Goal: Task Accomplishment & Management: Use online tool/utility

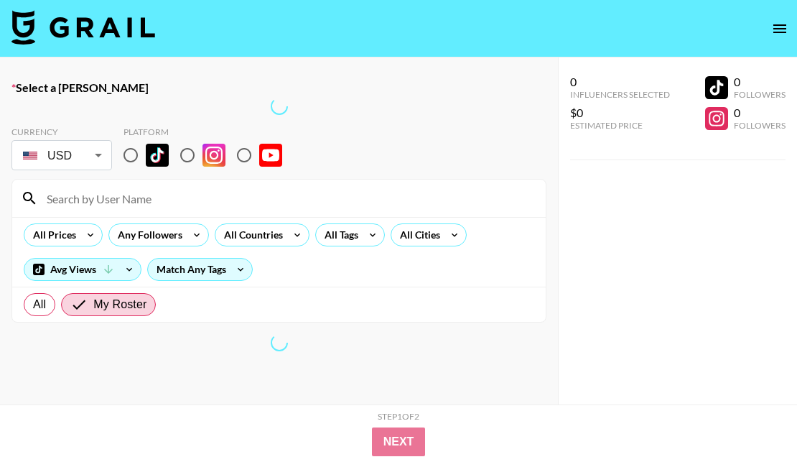
click at [108, 16] on img at bounding box center [83, 27] width 144 height 34
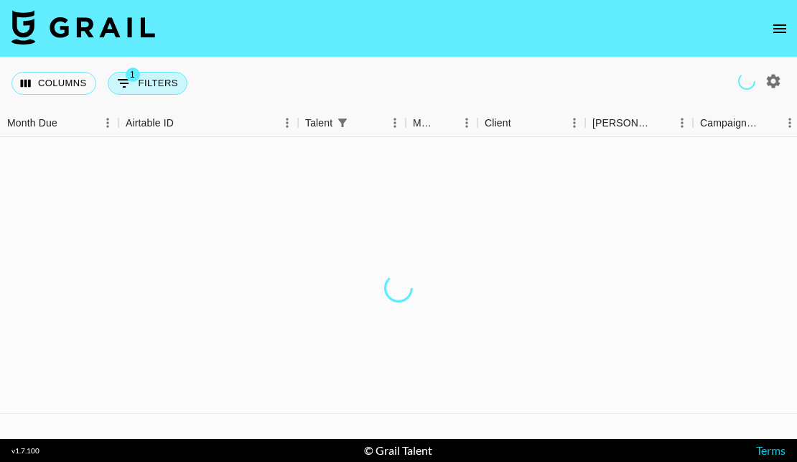
click at [134, 85] on button "1 Filters" at bounding box center [148, 83] width 80 height 23
select select "talentName"
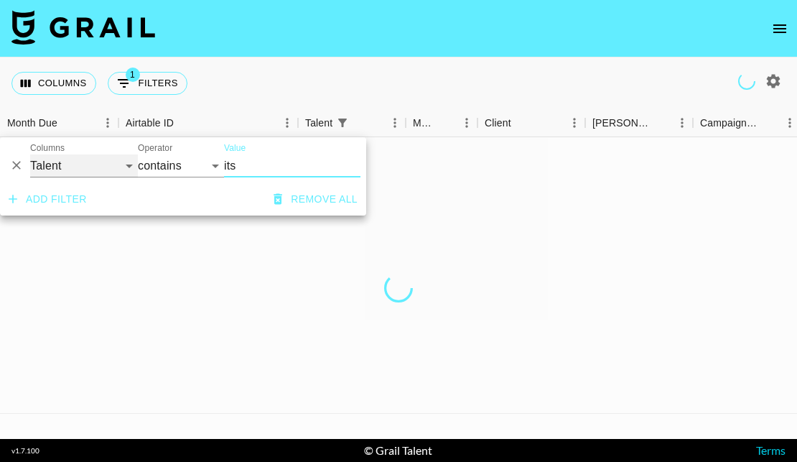
click at [85, 164] on select "Grail Platform ID Airtable ID Talent Manager Client [PERSON_NAME] Campaign (Typ…" at bounding box center [84, 165] width 108 height 23
click at [247, 167] on input "its" at bounding box center [292, 165] width 136 height 23
type input "i"
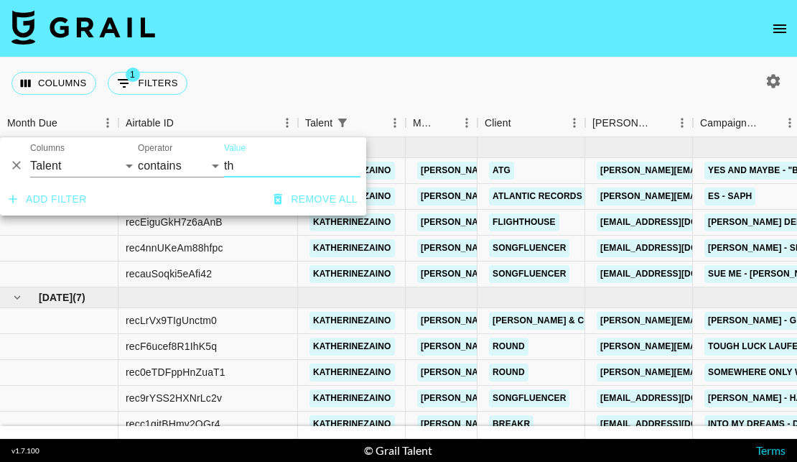
type input "t"
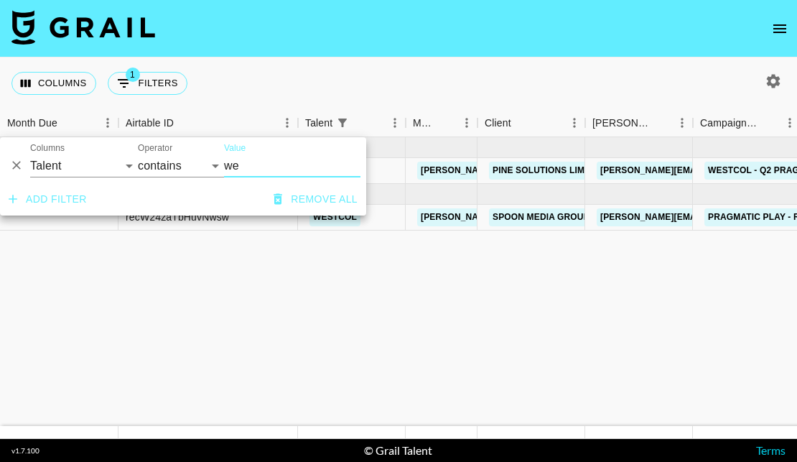
type input "we"
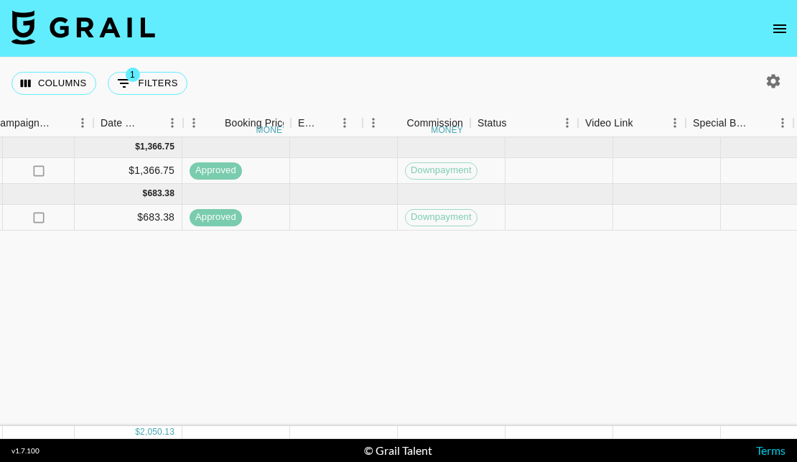
scroll to position [0, 430]
